Goal: Find contact information: Find contact information

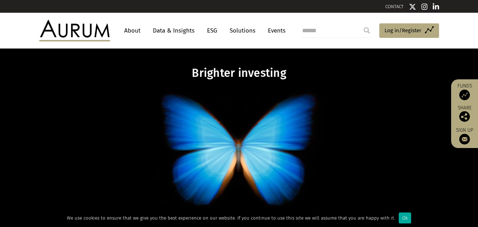
click at [211, 30] on link "ESG" at bounding box center [212, 30] width 17 height 13
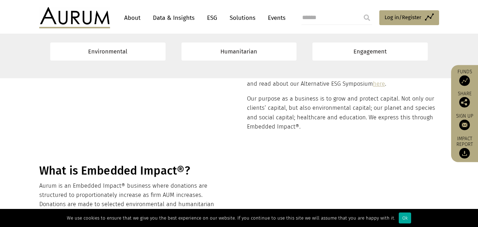
scroll to position [170, 0]
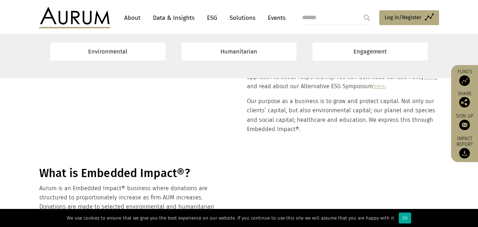
click at [22, 113] on section "[PERSON_NAME]’s ESG approach The Aurum group has always had a strong and commit…" at bounding box center [239, 84] width 478 height 130
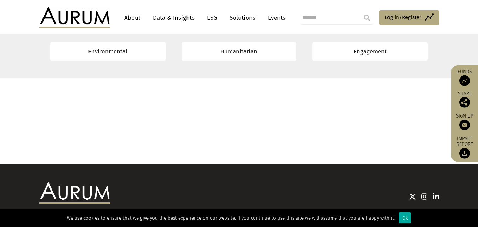
scroll to position [5718, 0]
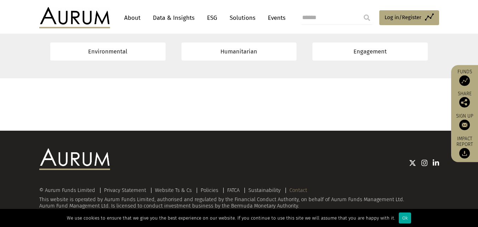
click at [297, 191] on link "Contact" at bounding box center [299, 190] width 18 height 6
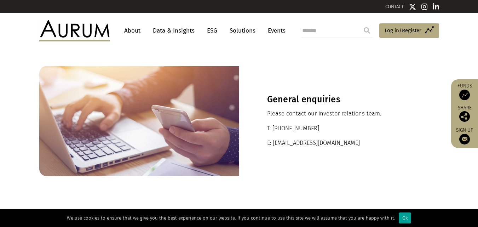
click at [399, 216] on div "Ok" at bounding box center [405, 217] width 12 height 11
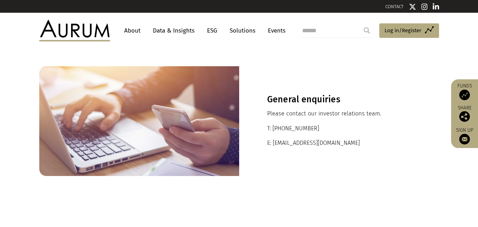
click at [131, 28] on link "About" at bounding box center [132, 30] width 23 height 13
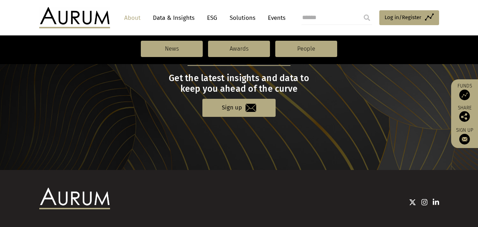
scroll to position [834, 0]
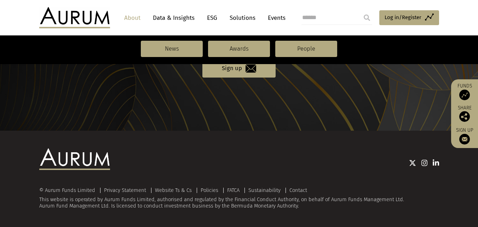
click at [436, 163] on img at bounding box center [436, 162] width 6 height 7
